Goal: Information Seeking & Learning: Learn about a topic

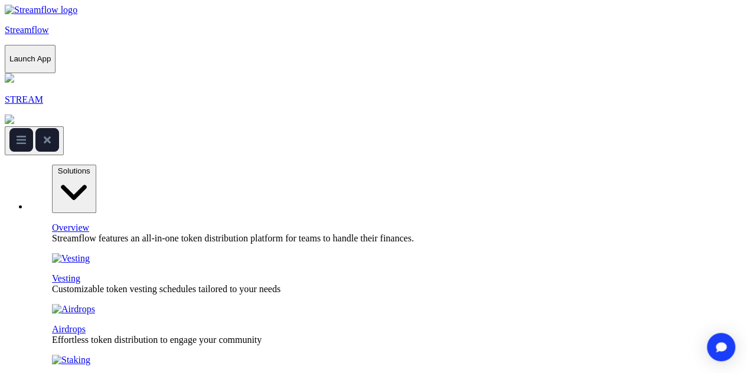
click at [81, 25] on p "Streamflow" at bounding box center [374, 30] width 738 height 11
click at [90, 167] on span "Solutions" at bounding box center [74, 171] width 32 height 9
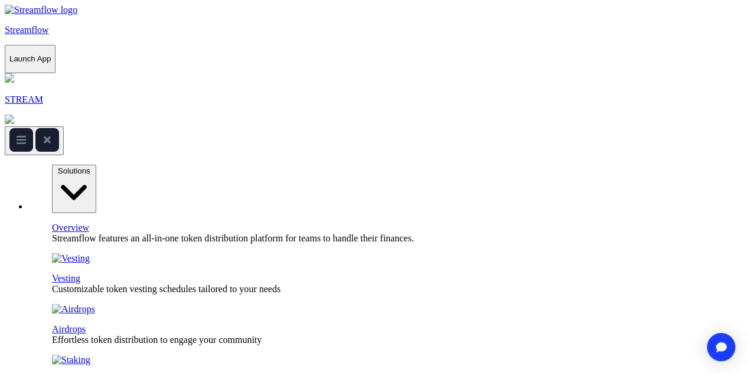
click at [90, 167] on span "Solutions" at bounding box center [74, 171] width 32 height 9
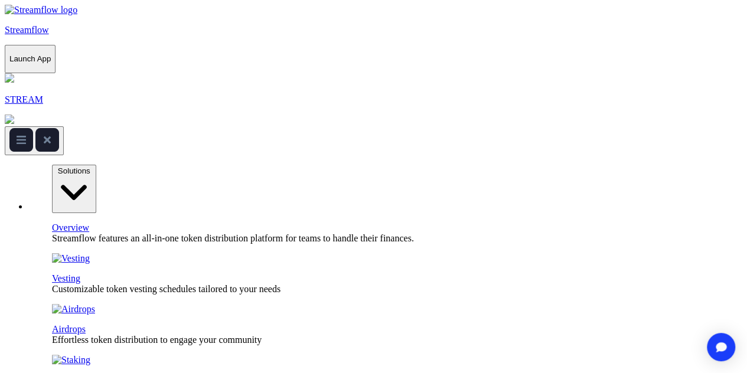
click at [90, 167] on span "Solutions" at bounding box center [74, 171] width 32 height 9
drag, startPoint x: 348, startPoint y: 84, endPoint x: 347, endPoint y: 61, distance: 23.1
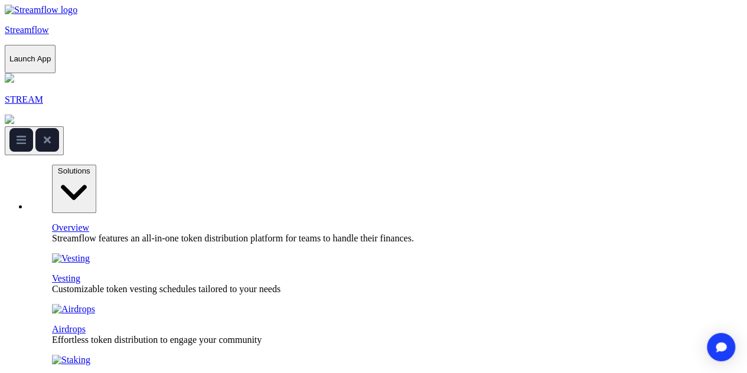
click at [90, 167] on span "Solutions" at bounding box center [74, 171] width 32 height 9
click at [80, 273] on link "Vesting" at bounding box center [66, 278] width 28 height 10
click at [90, 167] on span "Solutions" at bounding box center [74, 171] width 32 height 9
click at [92, 175] on icon at bounding box center [74, 192] width 35 height 35
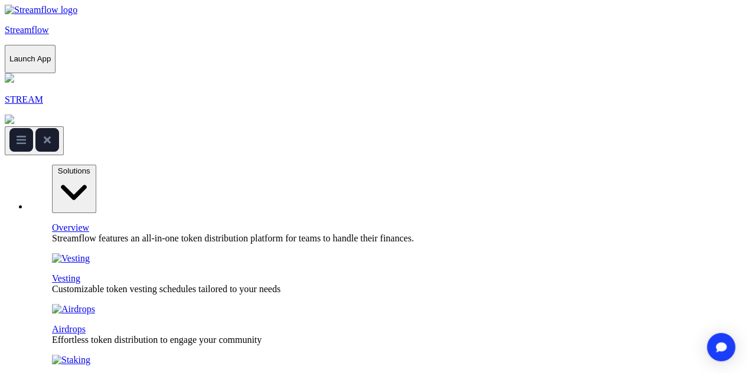
click at [90, 167] on span "Solutions" at bounding box center [74, 171] width 32 height 9
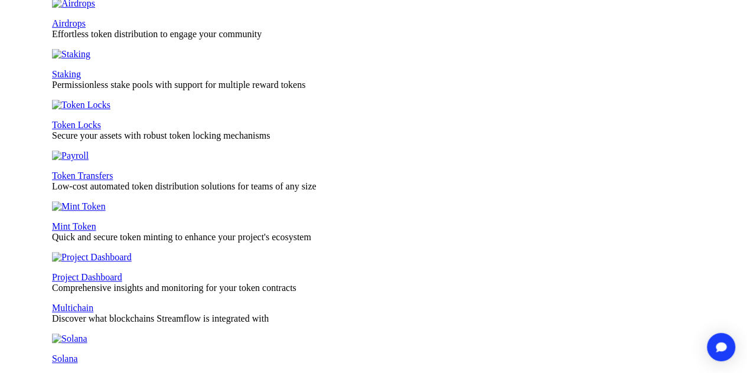
scroll to position [307, 0]
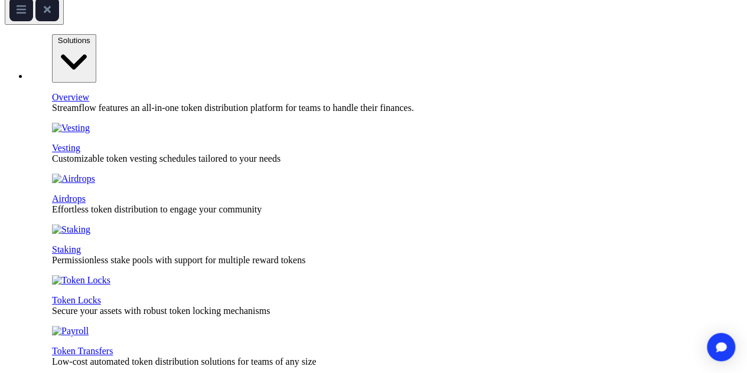
scroll to position [0, 0]
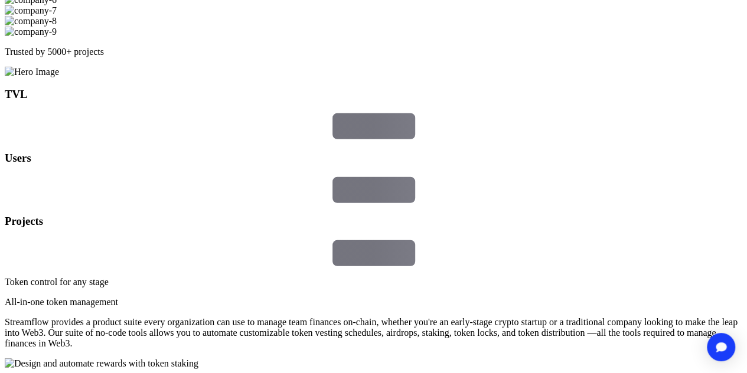
scroll to position [1561, 0]
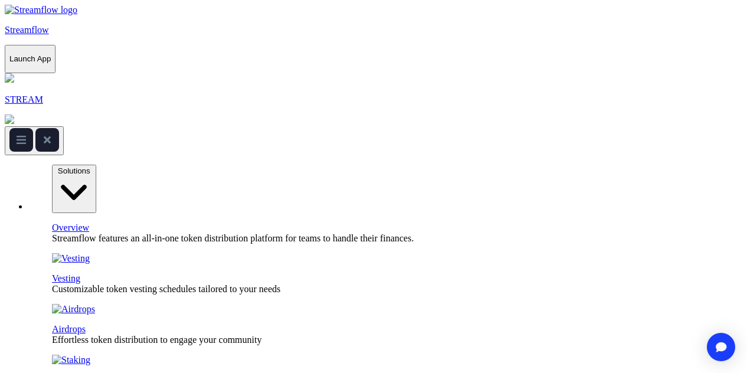
scroll to position [1561, 0]
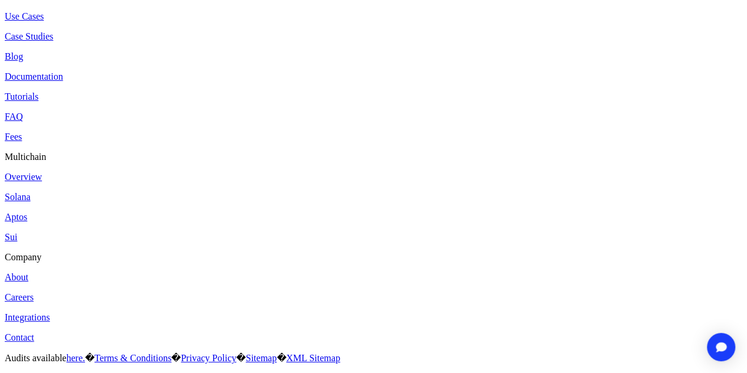
scroll to position [4509, 0]
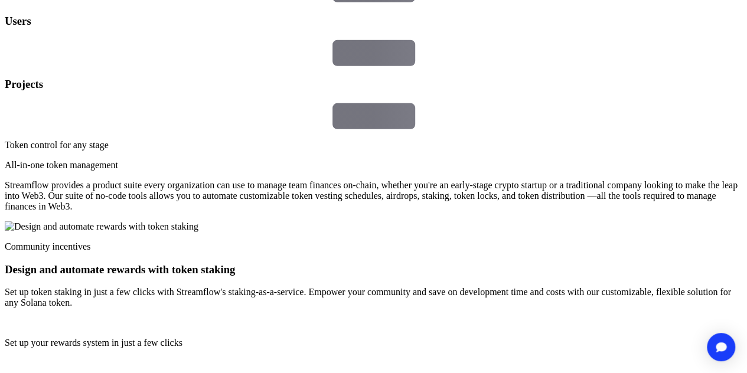
scroll to position [1701, 0]
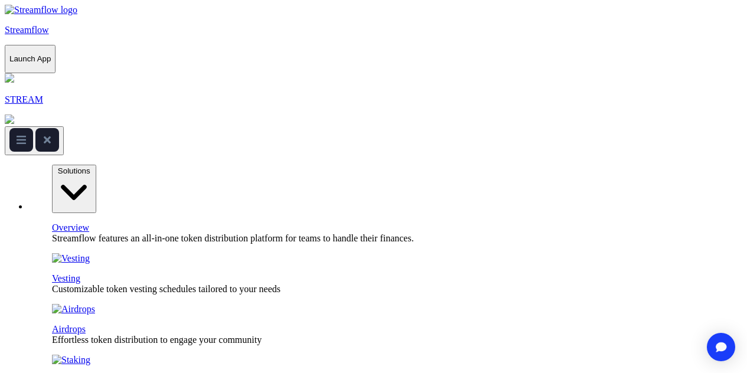
scroll to position [1701, 0]
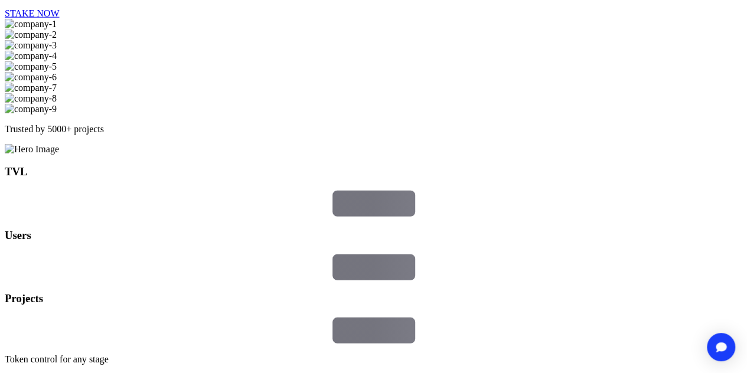
scroll to position [1482, 0]
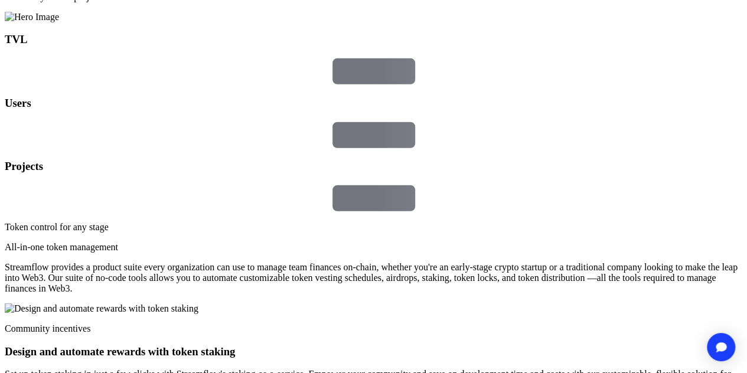
scroll to position [1711, 0]
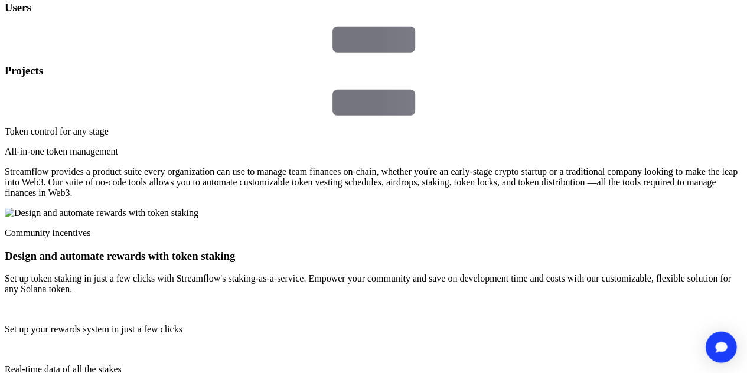
click at [724, 350] on img "Open Intercom Messenger" at bounding box center [720, 347] width 15 height 12
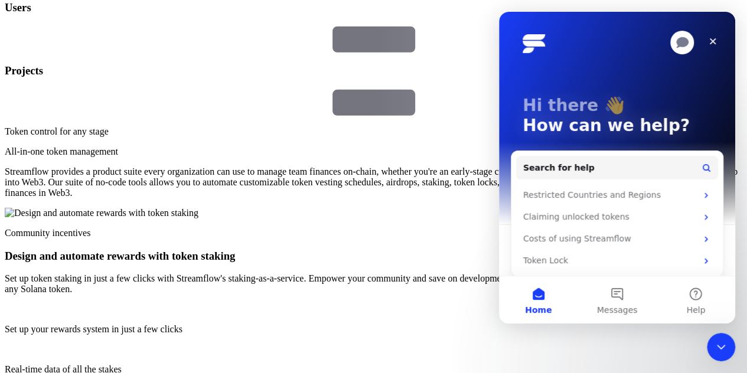
scroll to position [0, 0]
click at [715, 38] on icon "Close" at bounding box center [712, 41] width 9 height 9
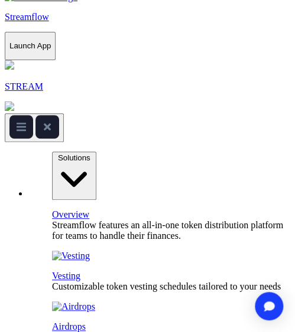
scroll to position [18, 0]
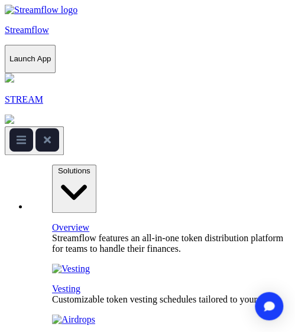
click at [33, 128] on rect at bounding box center [21, 140] width 24 height 24
click at [58, 167] on span "Solutions" at bounding box center [74, 171] width 32 height 9
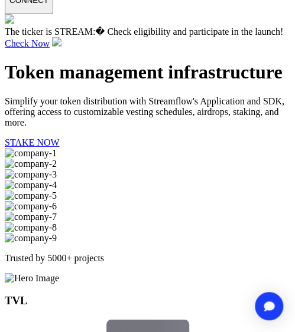
scroll to position [1530, 0]
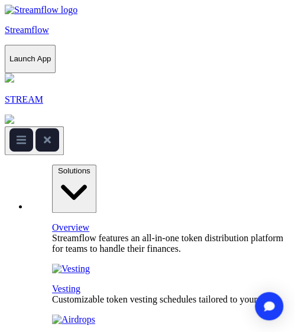
click at [51, 54] on p "Launch App" at bounding box center [29, 58] width 41 height 9
click at [14, 115] on img at bounding box center [9, 119] width 9 height 9
click at [33, 128] on rect at bounding box center [21, 140] width 24 height 24
click at [59, 165] on button "Solutions" at bounding box center [74, 189] width 44 height 49
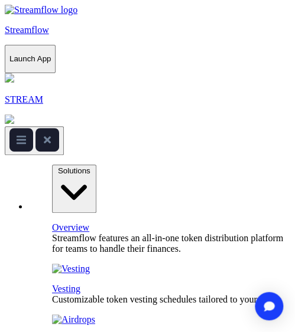
click at [58, 167] on span "Solutions" at bounding box center [74, 171] width 32 height 9
click at [33, 128] on rect at bounding box center [21, 140] width 24 height 24
click at [58, 167] on span "Solutions" at bounding box center [74, 171] width 32 height 9
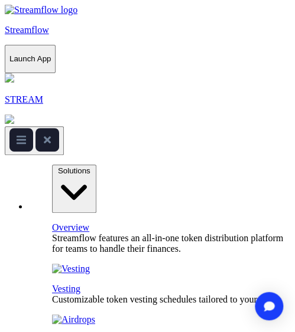
click at [33, 128] on rect at bounding box center [21, 140] width 24 height 24
click at [60, 165] on button "Solutions" at bounding box center [74, 189] width 44 height 49
click at [61, 165] on button "Solutions" at bounding box center [74, 189] width 44 height 49
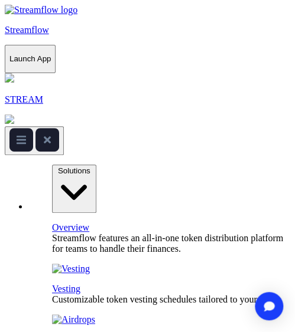
click at [26, 136] on icon at bounding box center [21, 140] width 9 height 8
click at [58, 167] on span "Solutions" at bounding box center [74, 171] width 32 height 9
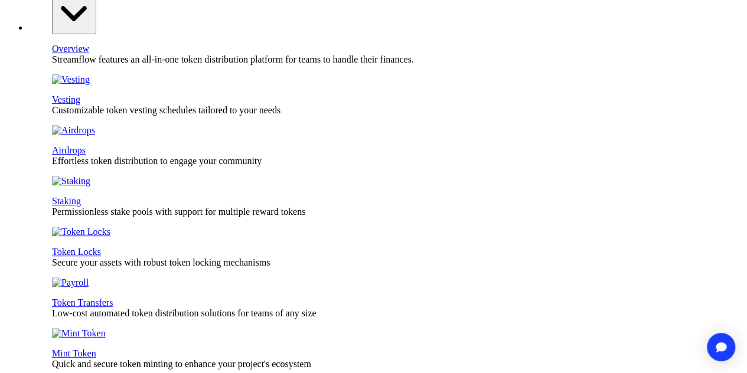
scroll to position [181, 0]
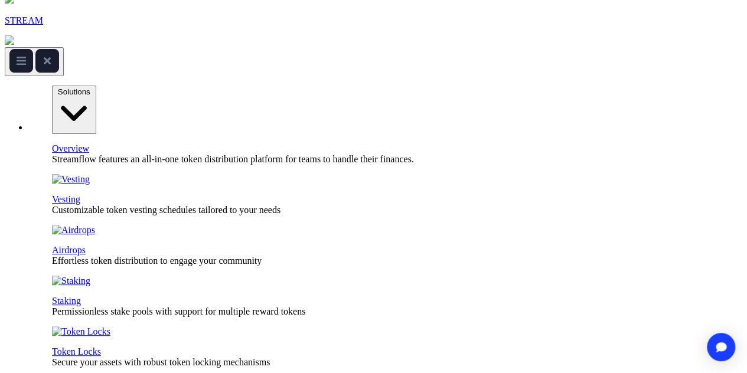
scroll to position [0, 0]
